Goal: Transaction & Acquisition: Purchase product/service

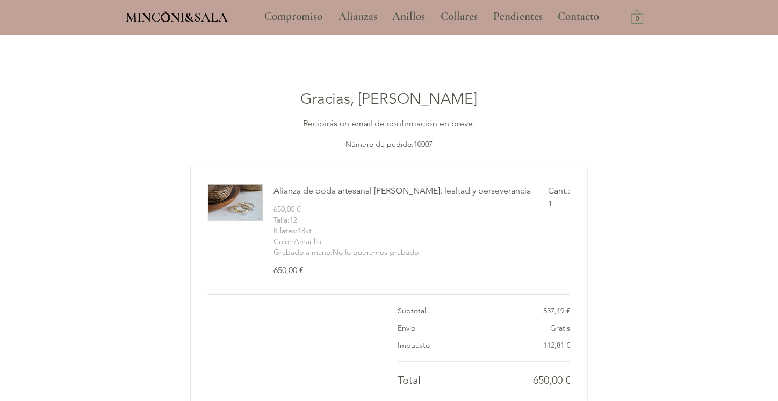
click at [237, 204] on img "main content" at bounding box center [235, 203] width 54 height 36
click at [282, 193] on div "Alianza de boda artesanal [PERSON_NAME]: lealtad y perseverancia" at bounding box center [406, 190] width 264 height 13
click at [354, 10] on p "Alianzas" at bounding box center [357, 16] width 49 height 27
click at [353, 19] on p "Alianzas" at bounding box center [357, 16] width 49 height 27
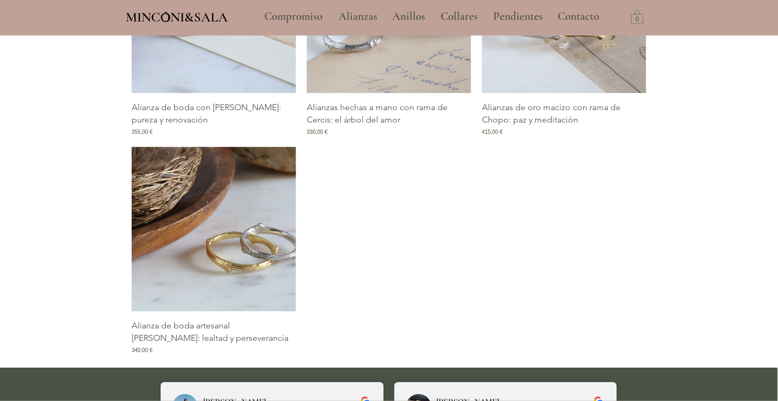
scroll to position [1021, 0]
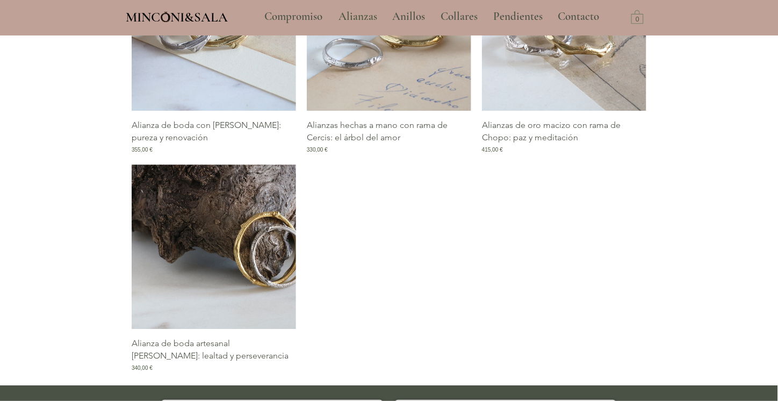
click at [237, 211] on img "Galería de Alianza de boda artesanal de Roble: lealtad y perseverancia" at bounding box center [214, 246] width 164 height 164
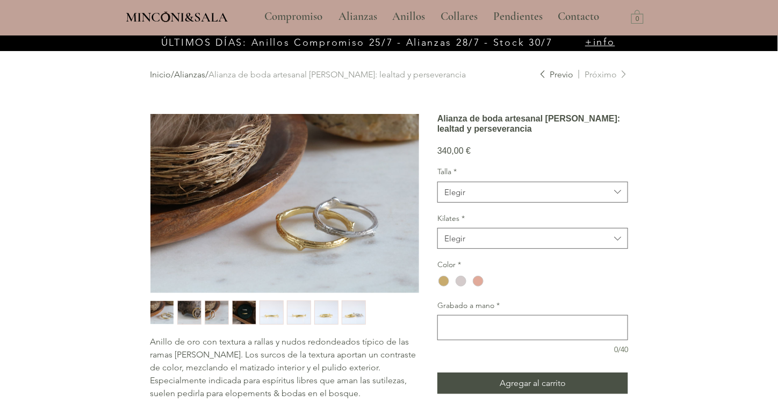
click at [269, 312] on img "5 / 8" at bounding box center [271, 313] width 23 height 24
